Goal: Task Accomplishment & Management: Manage account settings

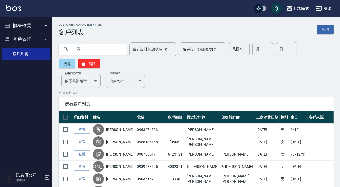
type input "淳"
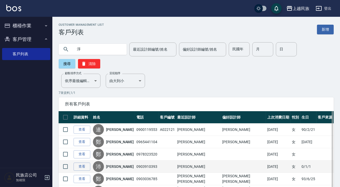
scroll to position [47, 0]
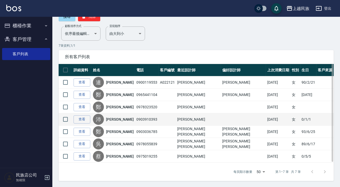
click at [116, 119] on link "[PERSON_NAME]" at bounding box center [120, 119] width 28 height 5
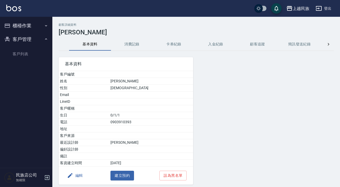
click at [139, 51] on div "基本資料 客戶編號 姓名 [PERSON_NAME] 性別 [DEMOGRAPHIC_DATA] Email LineID 客戶暱稱 生日 0/1/1 電話 …" at bounding box center [122, 118] width 141 height 134
click at [137, 50] on button "消費記錄" at bounding box center [132, 44] width 42 height 13
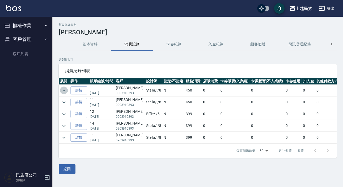
click at [64, 92] on icon "expand row" at bounding box center [64, 90] width 6 height 6
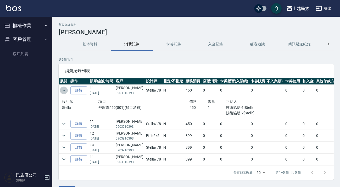
click at [63, 91] on icon "expand row" at bounding box center [64, 90] width 6 height 6
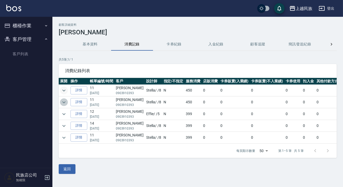
click at [63, 101] on icon "expand row" at bounding box center [64, 102] width 6 height 6
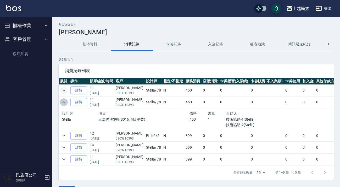
click at [63, 102] on icon "expand row" at bounding box center [64, 102] width 6 height 6
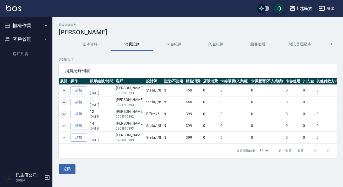
click at [64, 111] on icon "expand row" at bounding box center [64, 114] width 6 height 6
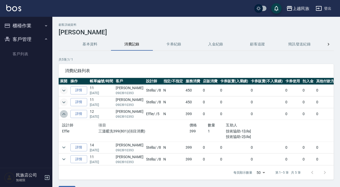
click at [63, 113] on icon "expand row" at bounding box center [63, 114] width 3 height 2
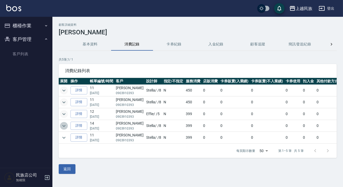
click at [66, 126] on icon "expand row" at bounding box center [64, 126] width 6 height 6
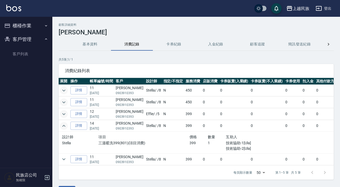
click at [66, 126] on icon "expand row" at bounding box center [64, 126] width 6 height 6
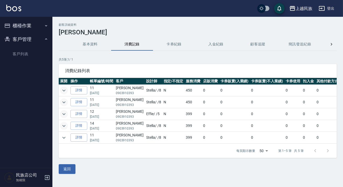
click at [86, 46] on button "基本資料" at bounding box center [90, 44] width 42 height 13
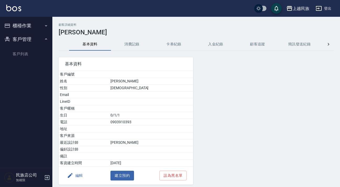
click at [9, 8] on img at bounding box center [13, 8] width 15 height 7
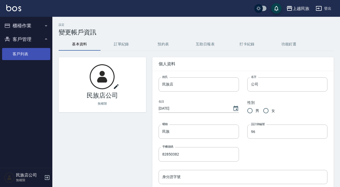
click at [26, 55] on link "客戶列表" at bounding box center [26, 54] width 48 height 12
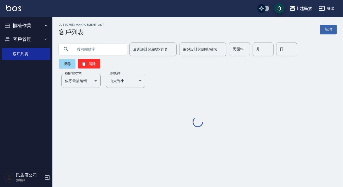
click at [95, 45] on input "text" at bounding box center [97, 49] width 49 height 14
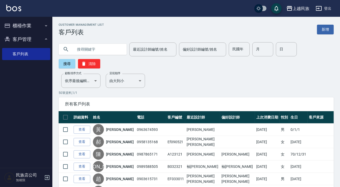
click at [94, 47] on input "text" at bounding box center [97, 49] width 49 height 14
type input "淳"
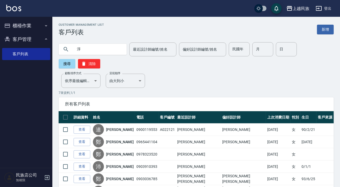
click at [12, 5] on img at bounding box center [13, 8] width 15 height 7
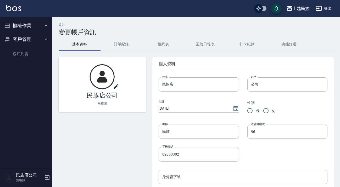
click at [322, 10] on icon "button" at bounding box center [319, 8] width 6 height 6
